Goal: Obtain resource: Obtain resource

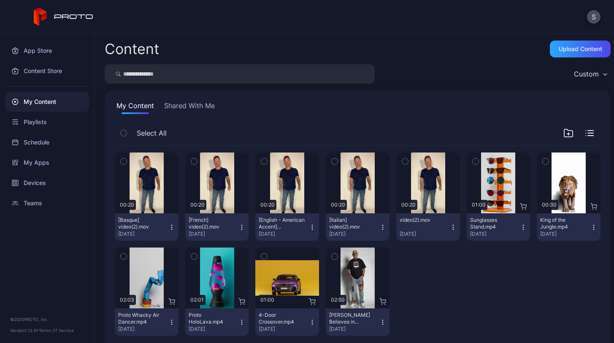
click at [332, 162] on icon "button" at bounding box center [335, 161] width 6 height 9
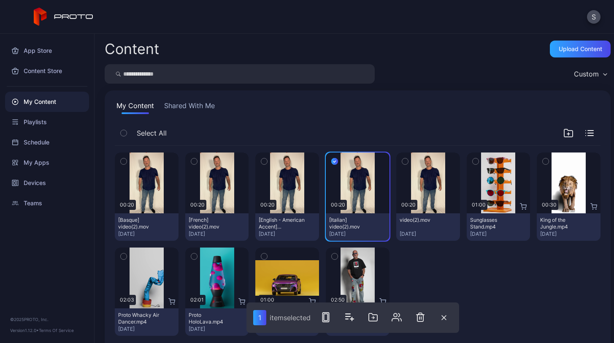
click at [192, 160] on icon "button" at bounding box center [194, 161] width 6 height 9
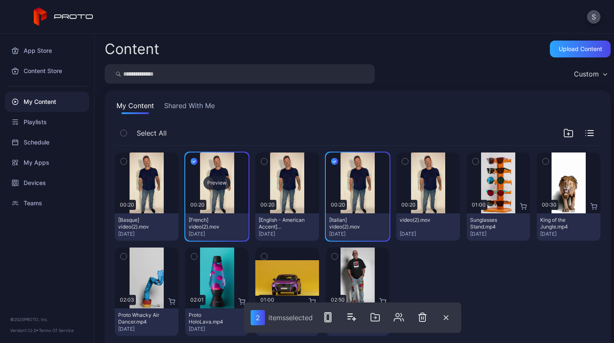
click at [227, 162] on div "Preview" at bounding box center [217, 182] width 64 height 61
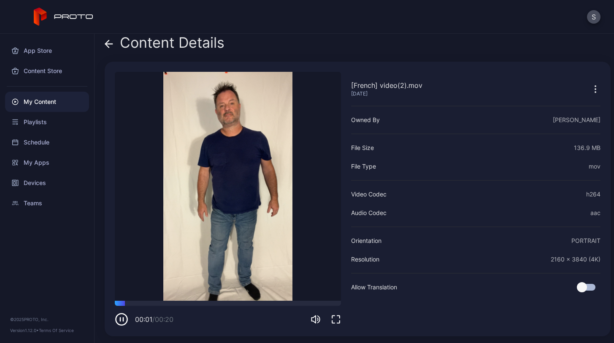
scroll to position [6, 0]
click at [107, 44] on icon at bounding box center [109, 44] width 7 height 0
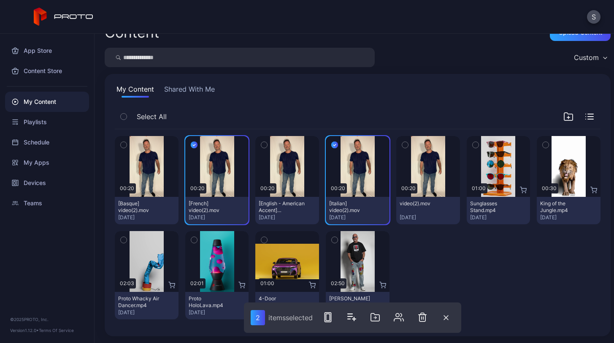
scroll to position [16, 0]
click at [330, 317] on icon "button" at bounding box center [328, 317] width 10 height 10
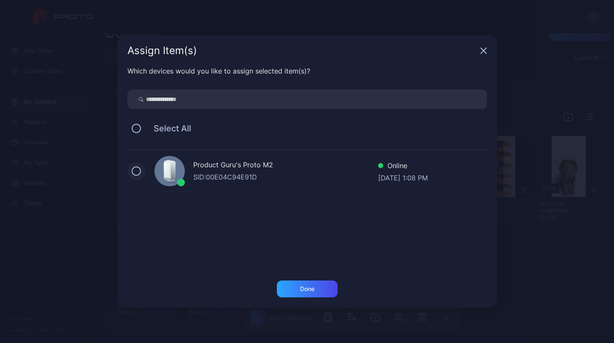
click at [137, 172] on button at bounding box center [136, 170] width 9 height 9
click at [293, 294] on div "Done" at bounding box center [307, 288] width 61 height 17
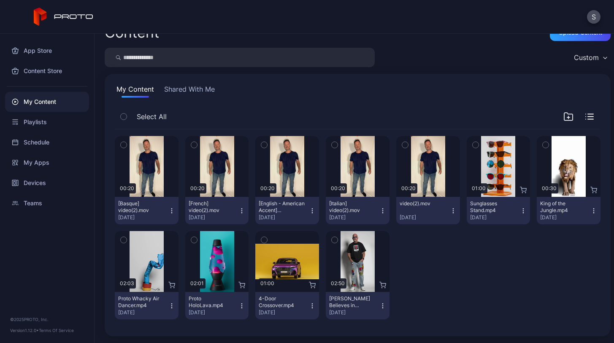
click at [179, 90] on button "Shared With Me" at bounding box center [190, 91] width 54 height 14
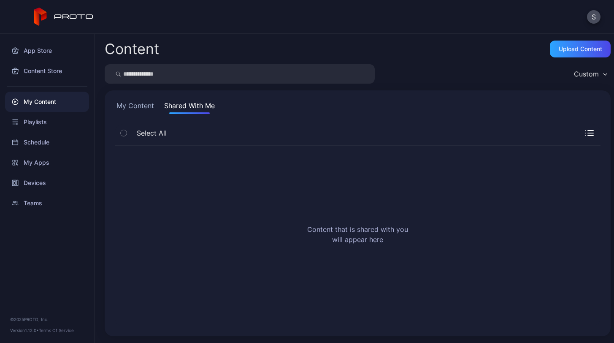
click at [136, 105] on button "My Content" at bounding box center [135, 107] width 41 height 14
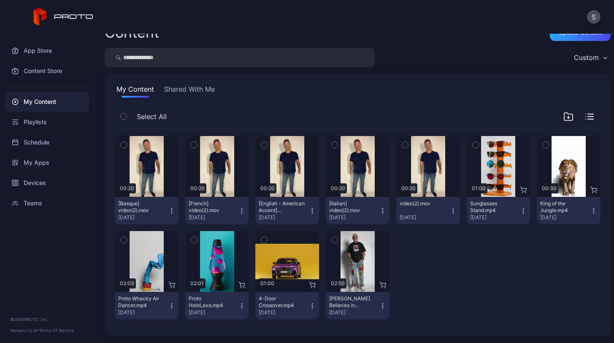
scroll to position [16, 0]
click at [46, 72] on div "Content Store" at bounding box center [47, 71] width 84 height 20
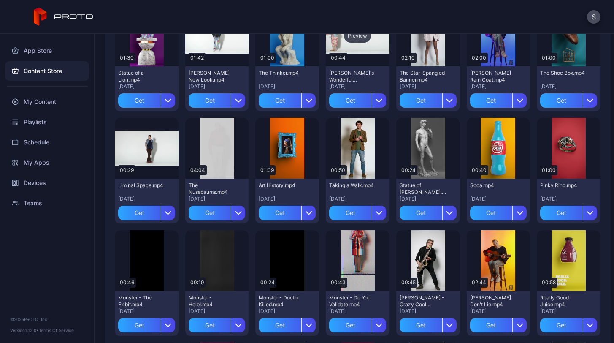
scroll to position [785, 0]
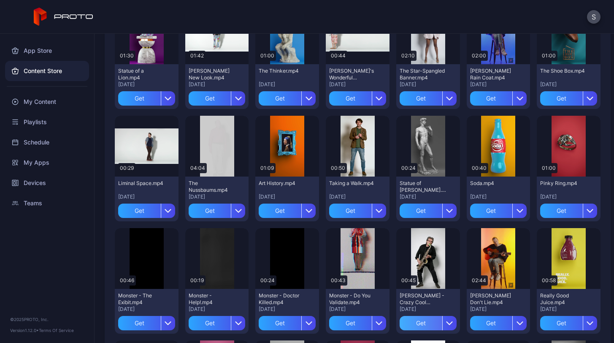
click at [413, 321] on div "Get" at bounding box center [421, 323] width 43 height 14
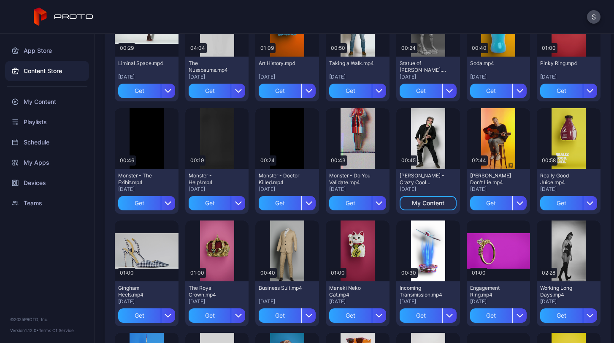
scroll to position [891, 0]
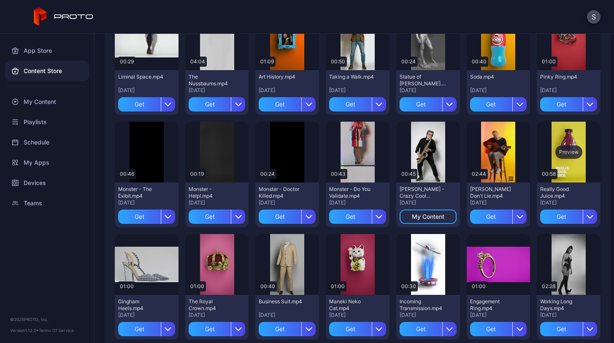
click at [563, 152] on div "Preview" at bounding box center [569, 152] width 27 height 14
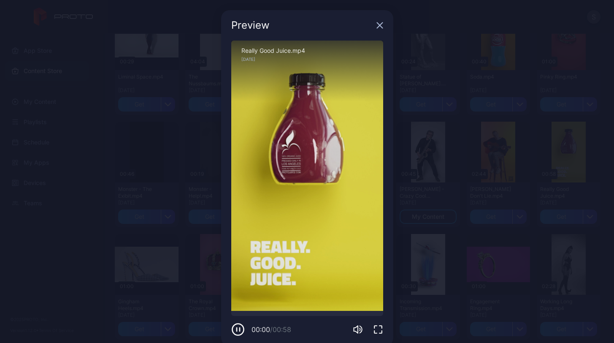
click at [377, 27] on icon "button" at bounding box center [379, 25] width 5 height 5
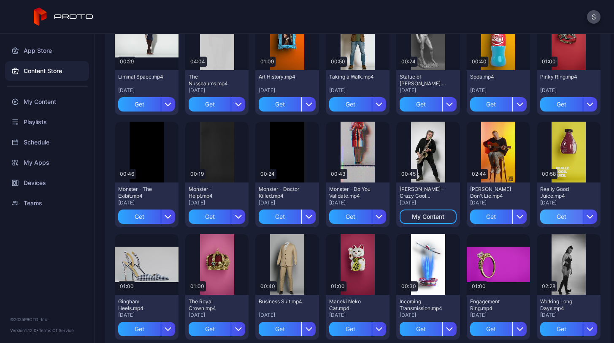
click at [544, 216] on div "Get" at bounding box center [561, 216] width 43 height 14
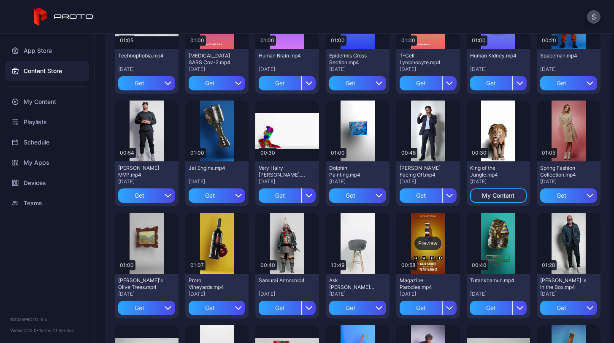
scroll to position [349, 0]
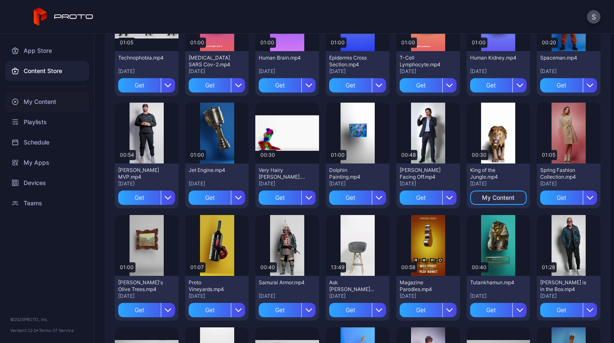
click at [47, 97] on div "My Content" at bounding box center [47, 102] width 84 height 20
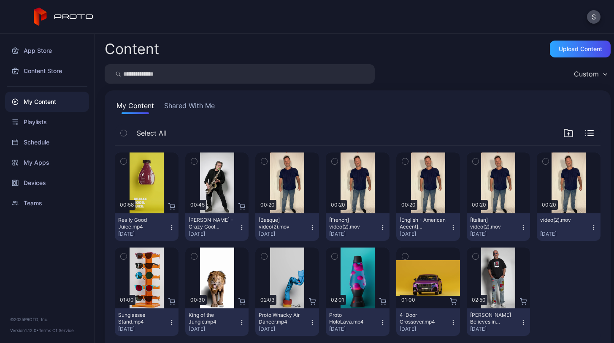
click at [123, 159] on icon "button" at bounding box center [124, 161] width 6 height 9
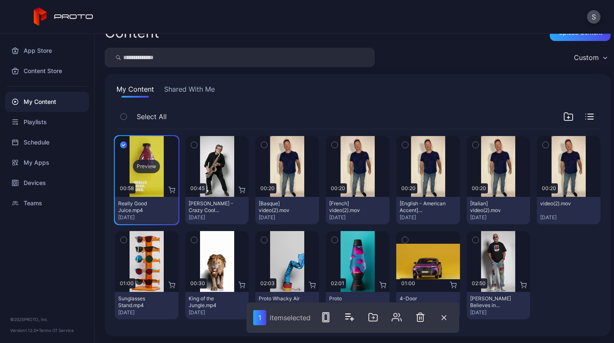
scroll to position [16, 0]
click at [191, 144] on icon "button" at bounding box center [194, 144] width 6 height 9
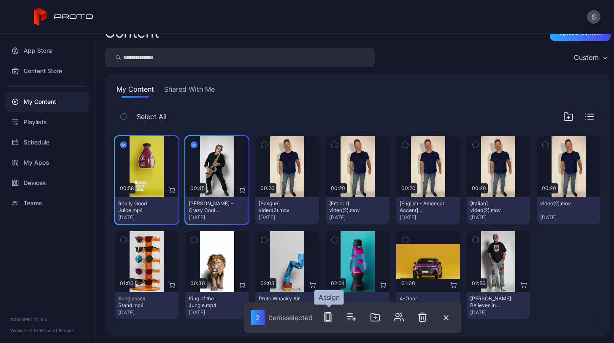
click at [326, 320] on rect "button" at bounding box center [328, 316] width 6 height 9
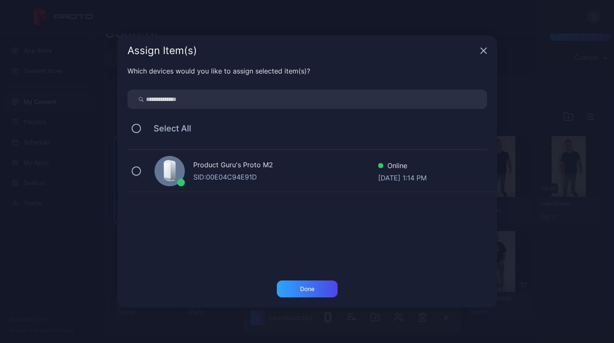
click at [170, 168] on icon at bounding box center [167, 170] width 6 height 16
click at [300, 284] on div "Done" at bounding box center [307, 288] width 61 height 17
